Goal: Check status: Check status

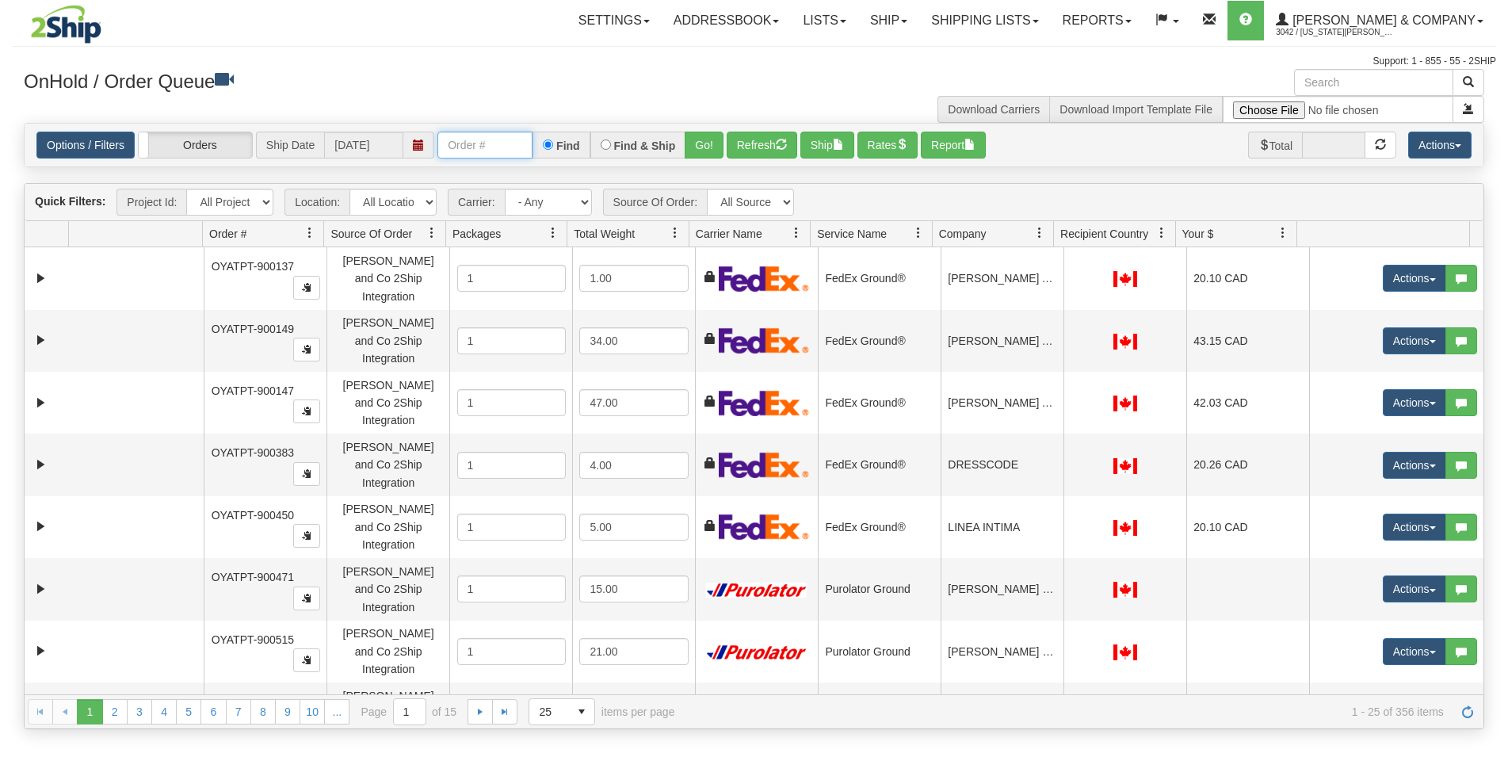
click at [456, 151] on input "text" at bounding box center [484, 145] width 95 height 27
type input "127605"
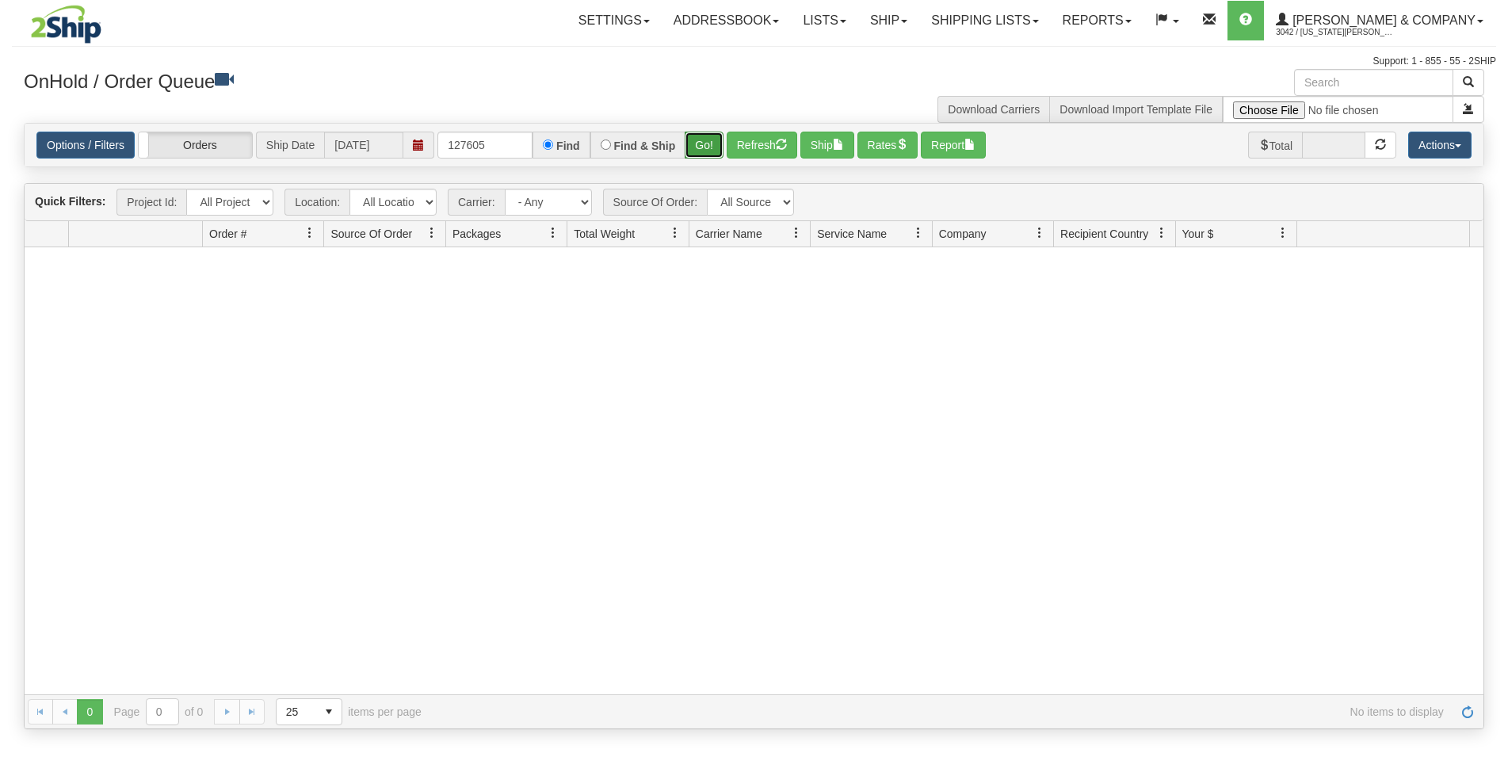
click at [710, 146] on button "Go!" at bounding box center [703, 145] width 39 height 27
click at [1112, 24] on link "Reports" at bounding box center [1097, 21] width 93 height 40
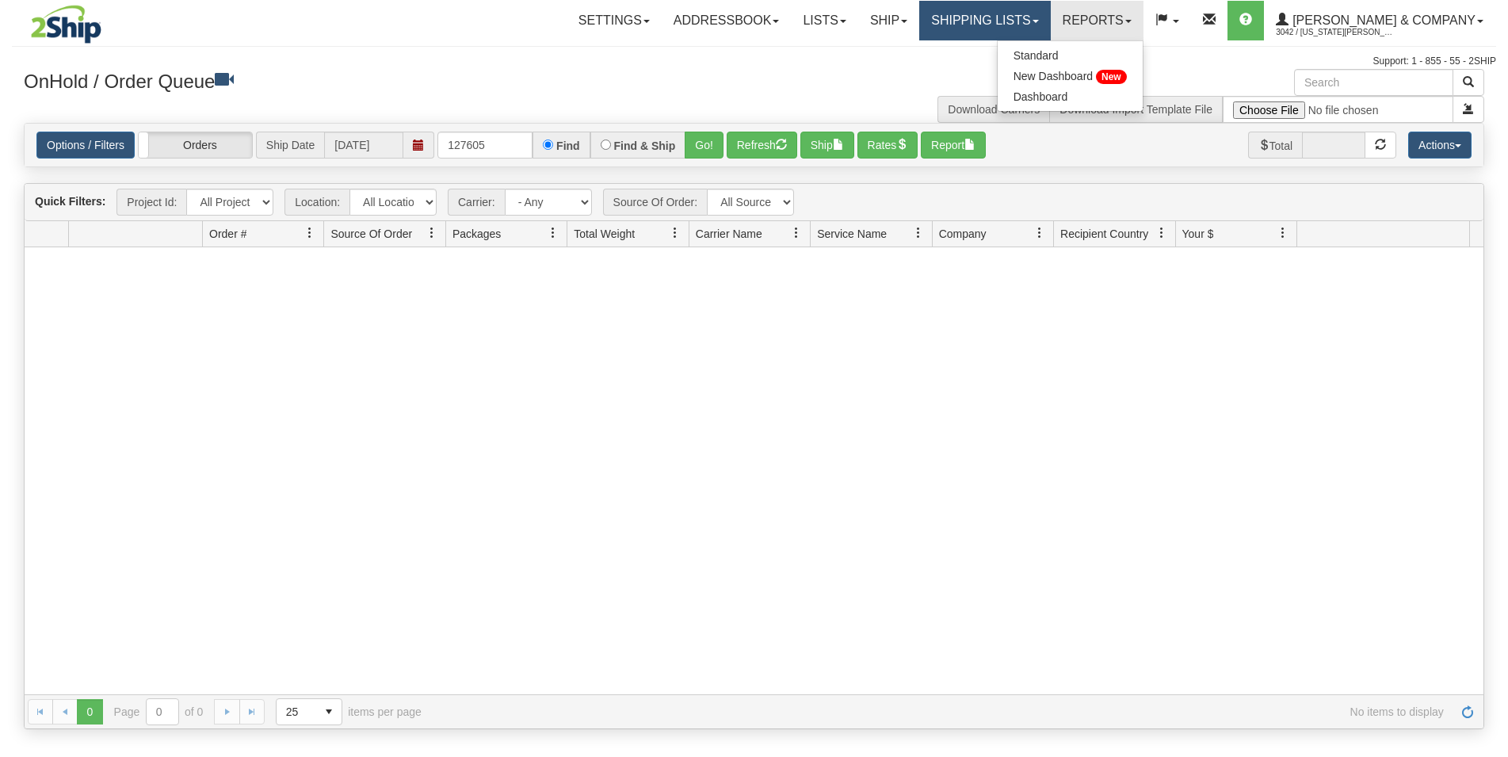
click at [1050, 23] on link "Shipping lists" at bounding box center [984, 21] width 131 height 40
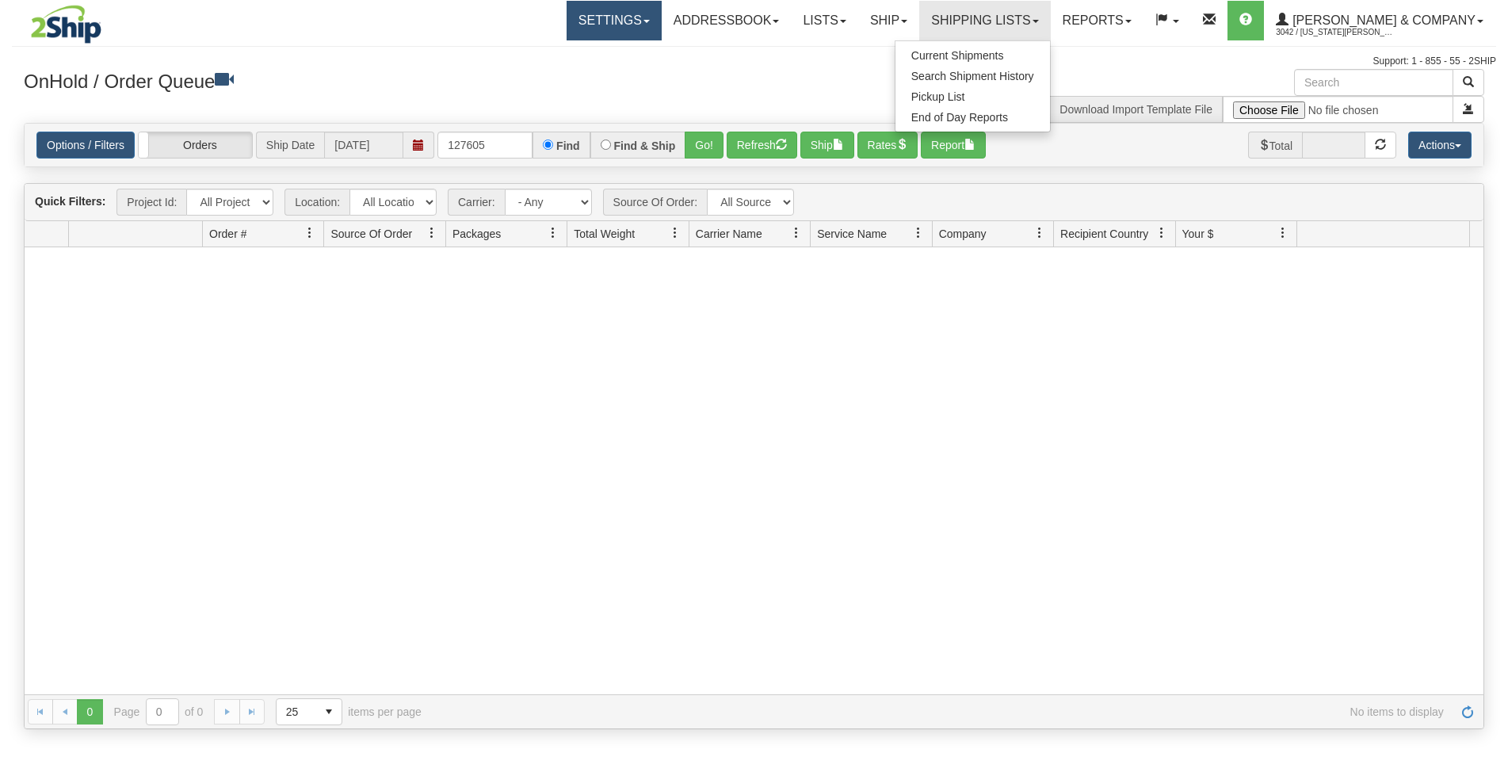
click at [662, 25] on link "Settings" at bounding box center [613, 21] width 95 height 40
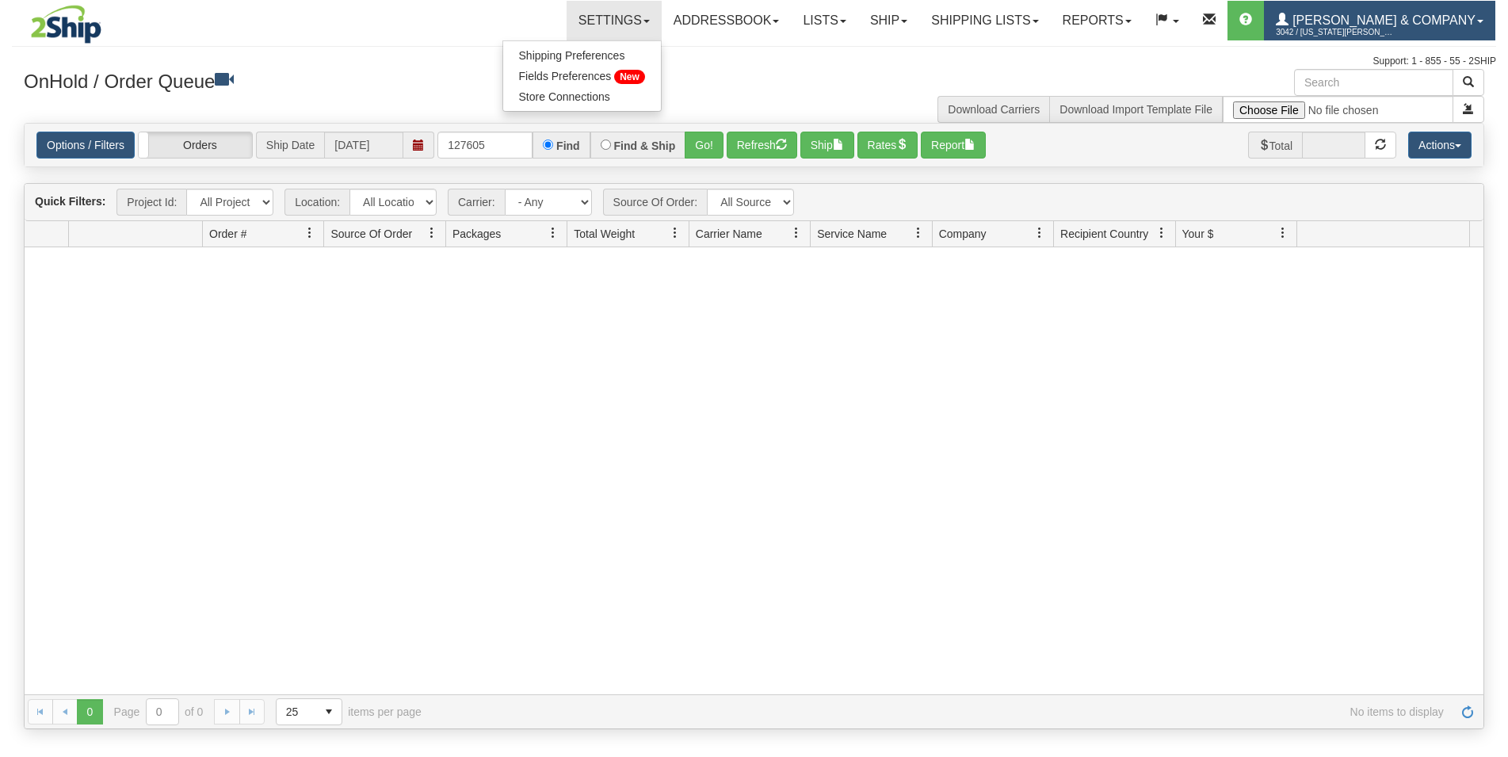
click at [1394, 28] on span "3042 / [US_STATE][PERSON_NAME]" at bounding box center [1335, 33] width 119 height 16
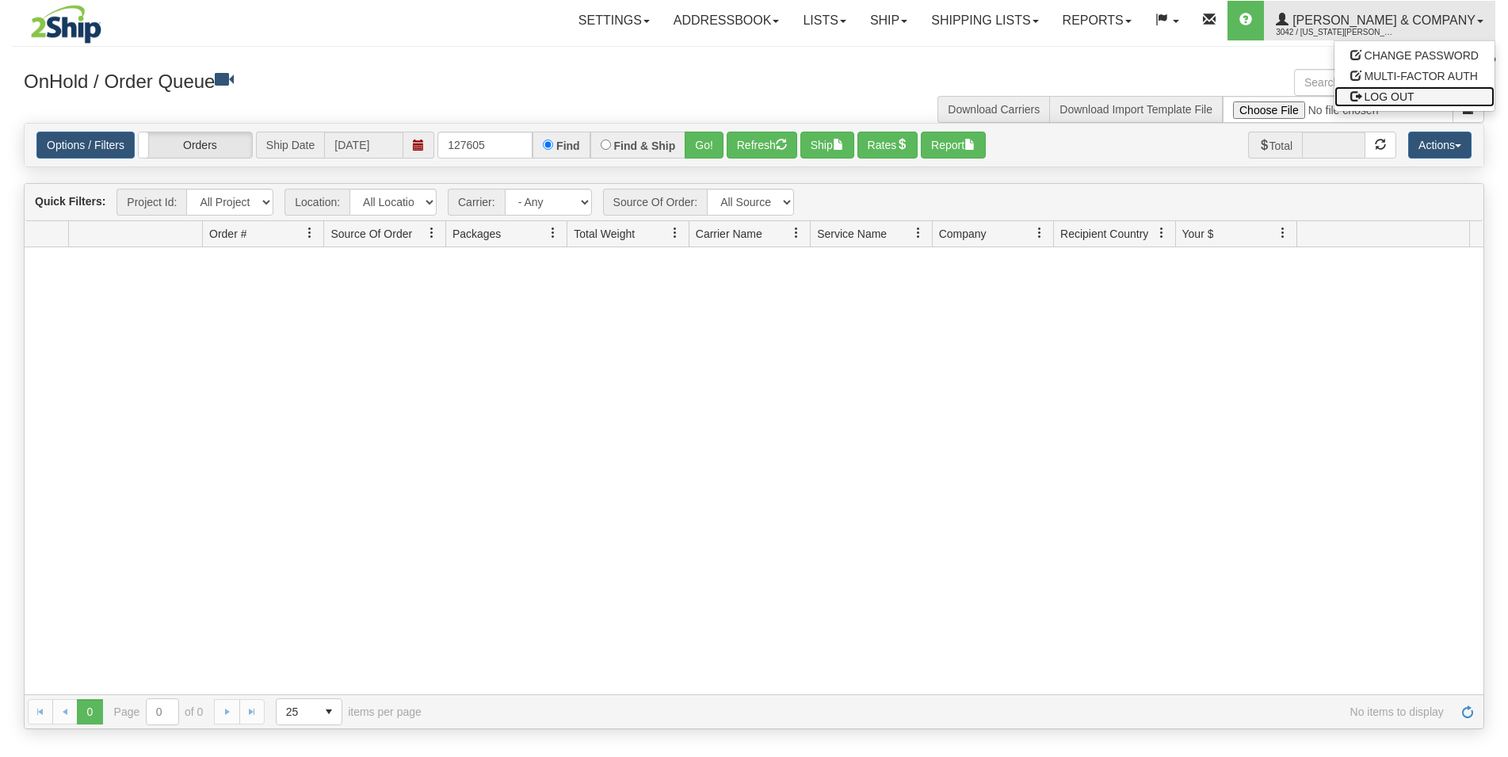
click at [1398, 94] on span "LOG OUT" at bounding box center [1389, 96] width 50 height 13
